Goal: Information Seeking & Learning: Learn about a topic

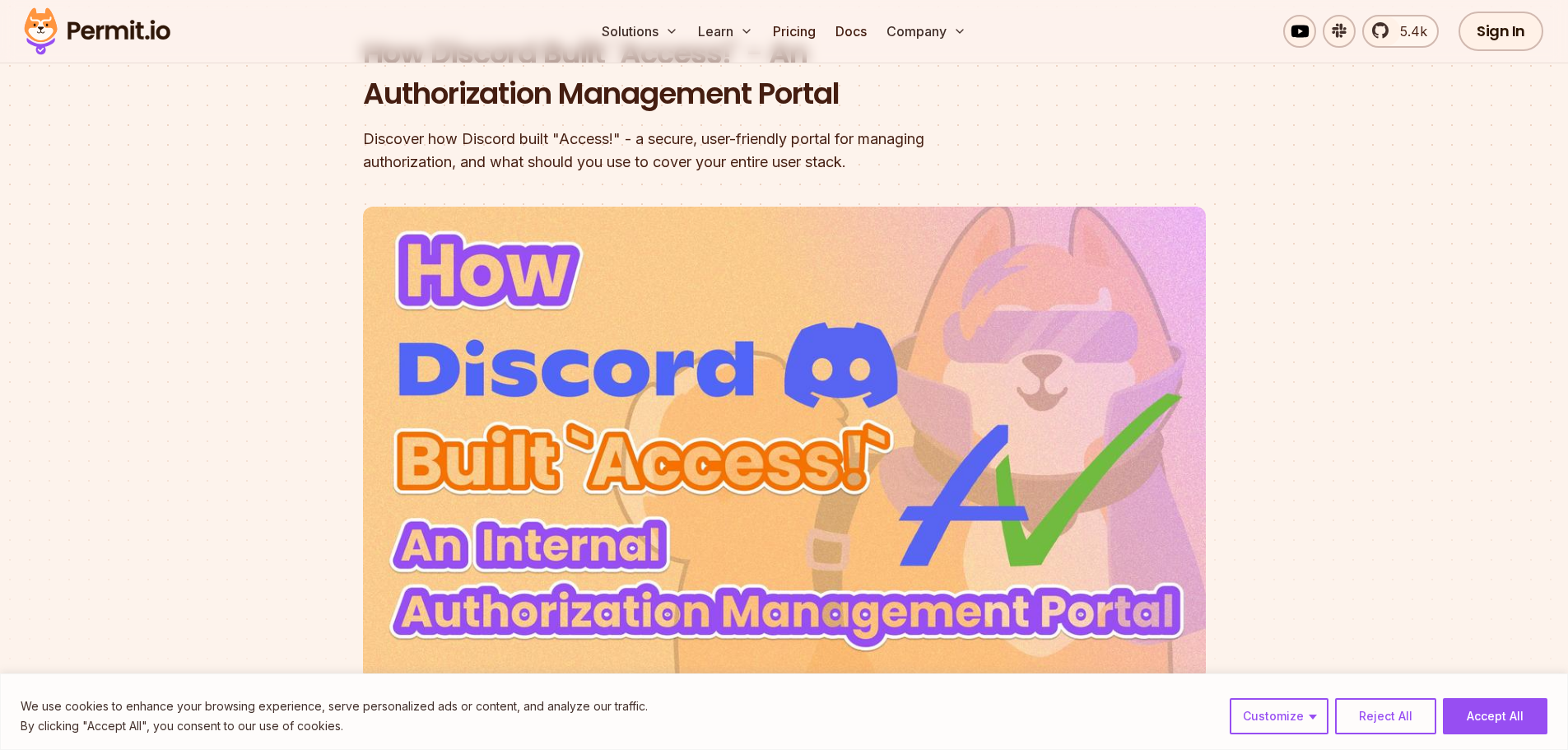
scroll to position [247, 0]
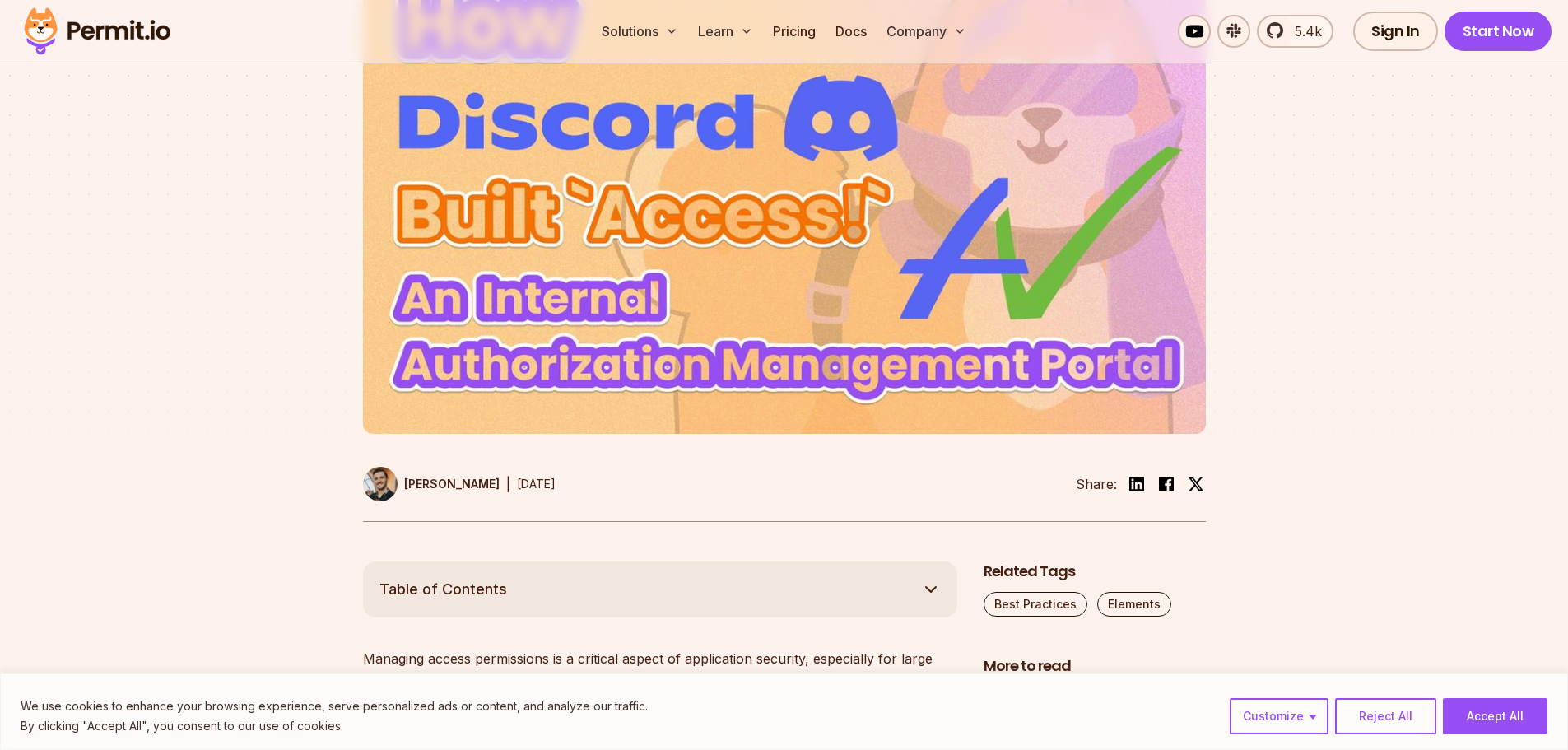
scroll to position [494, 0]
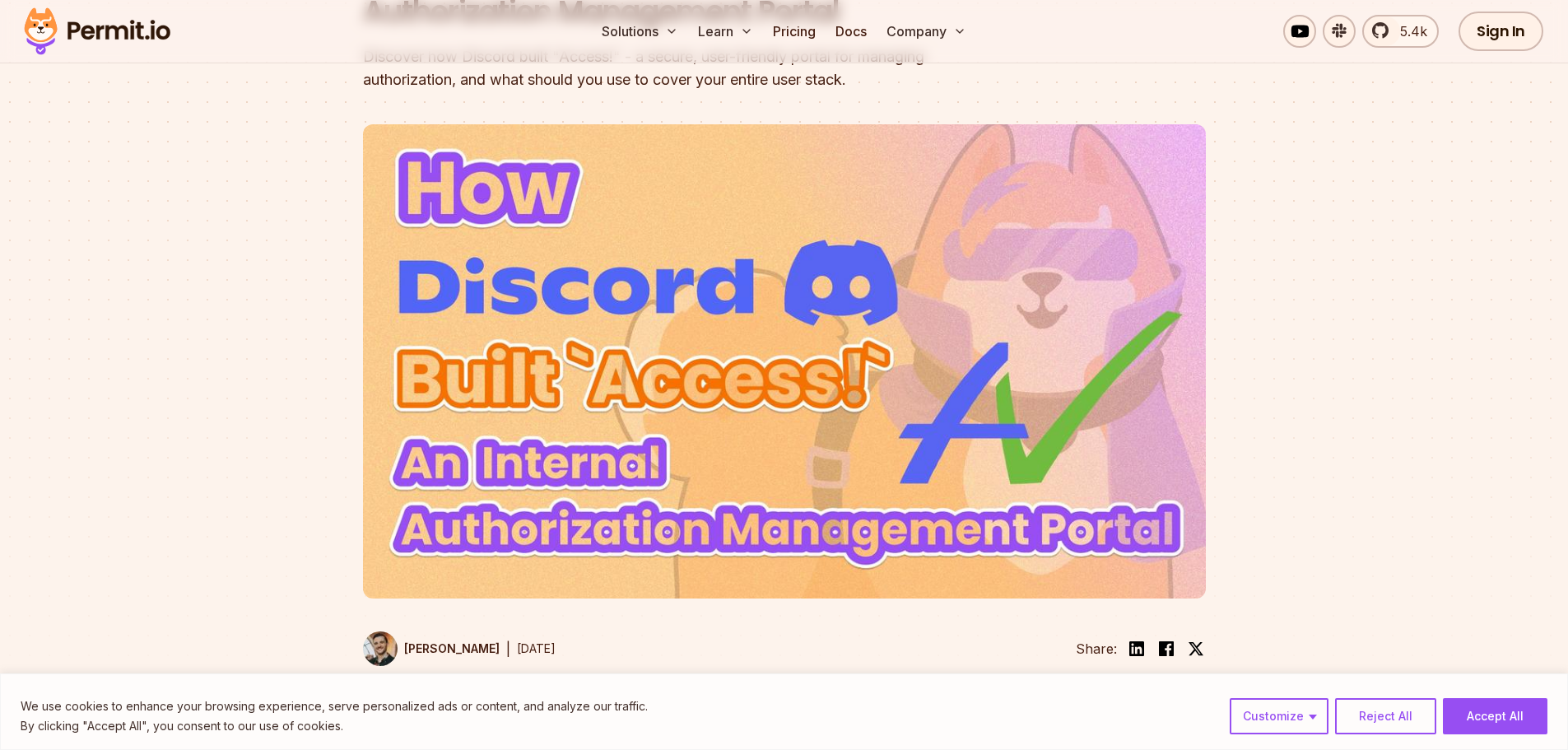
scroll to position [329, 0]
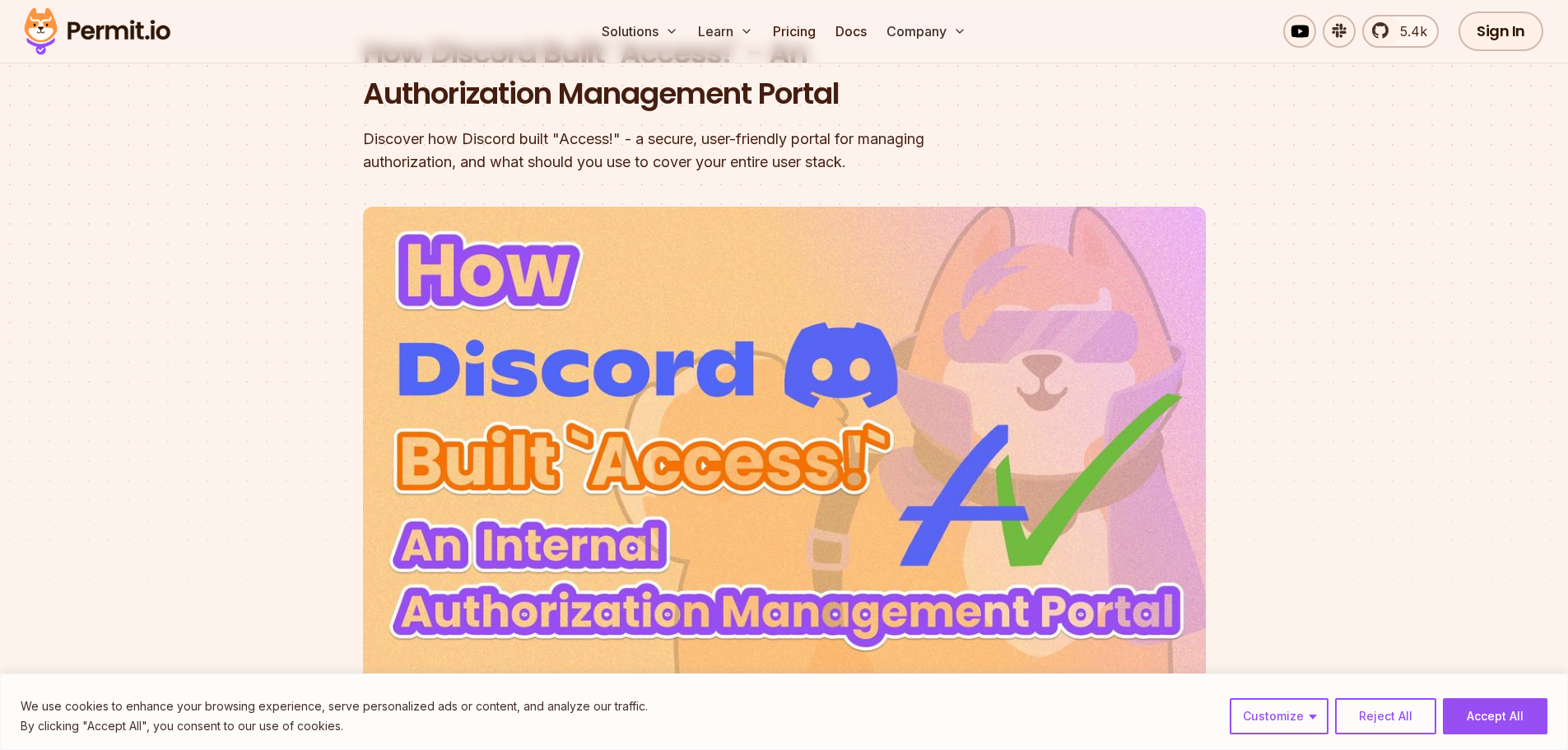
scroll to position [247, 0]
